Goal: Navigation & Orientation: Find specific page/section

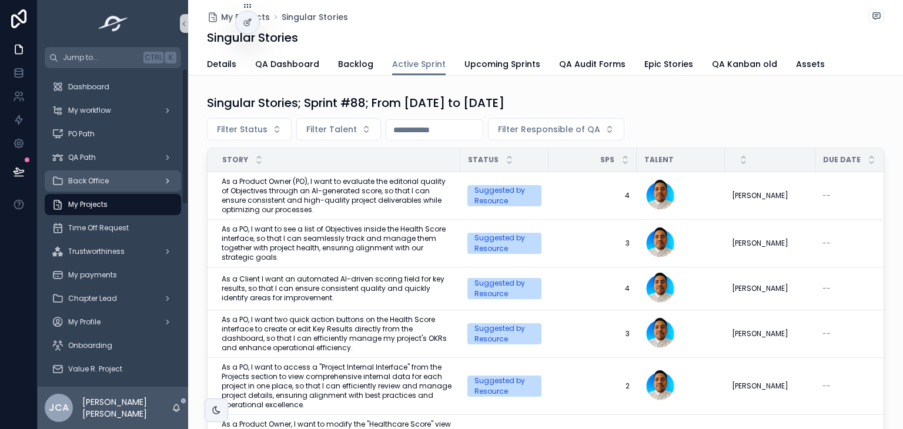
scroll to position [214, 0]
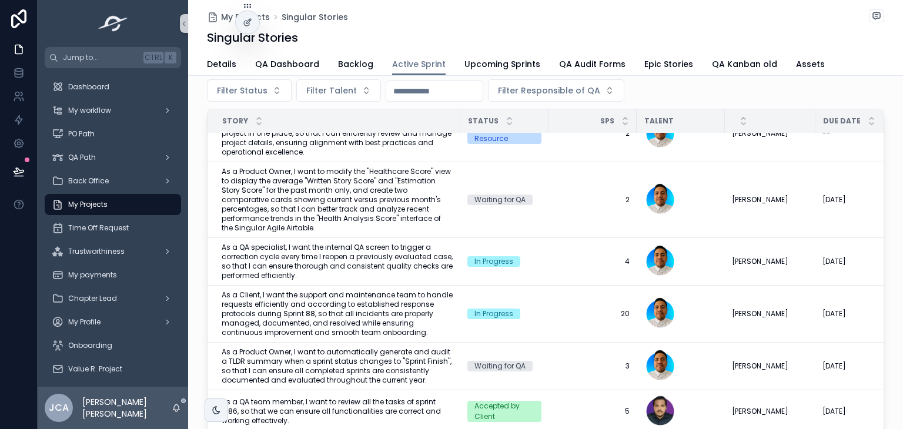
click at [112, 199] on div "My Projects" at bounding box center [113, 204] width 122 height 19
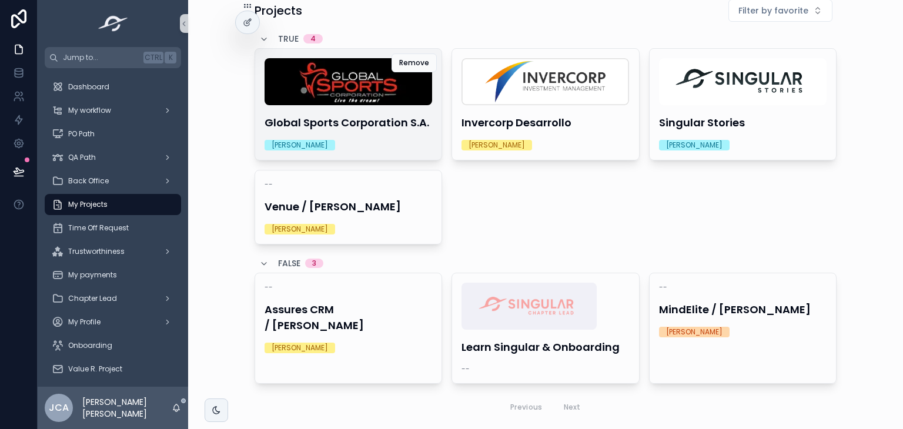
click at [356, 122] on h4 "Global Sports Corporation S.A." at bounding box center [349, 123] width 168 height 16
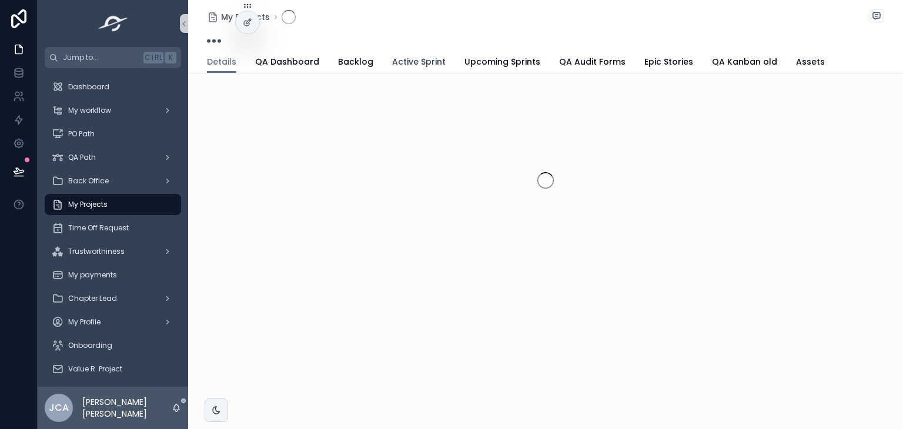
click at [427, 60] on span "Active Sprint" at bounding box center [419, 62] width 54 height 12
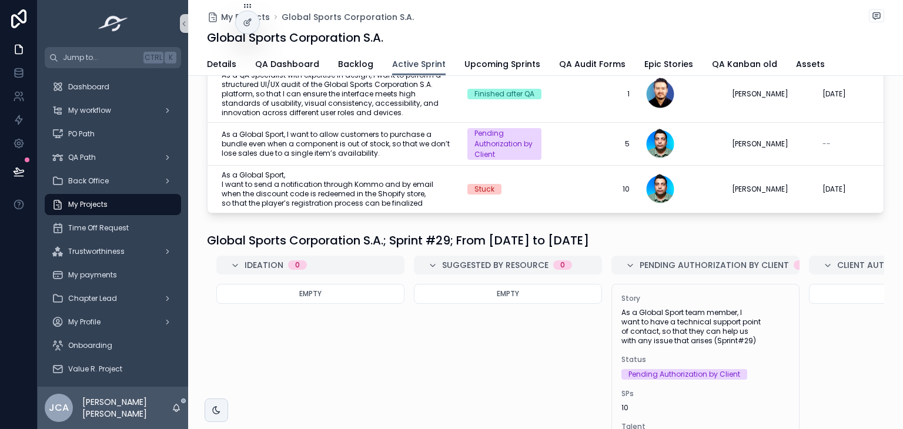
scroll to position [37, 0]
